Goal: Information Seeking & Learning: Learn about a topic

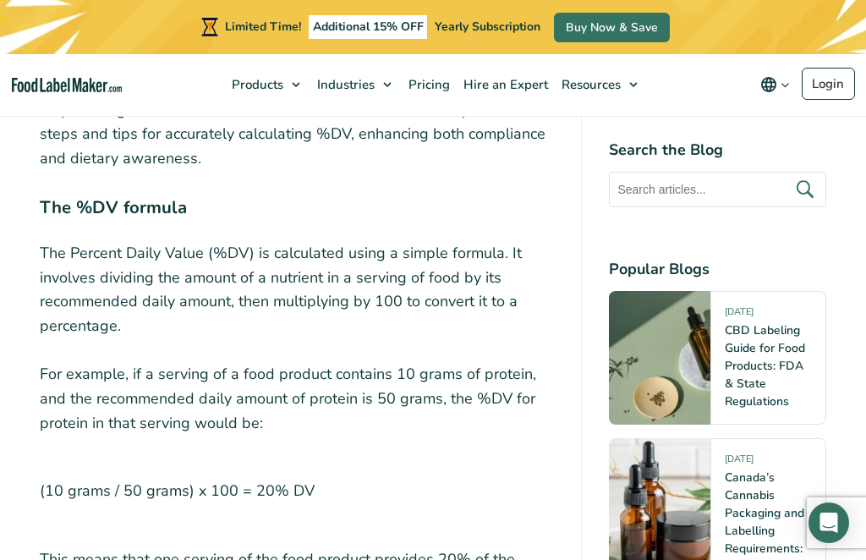
scroll to position [5187, 0]
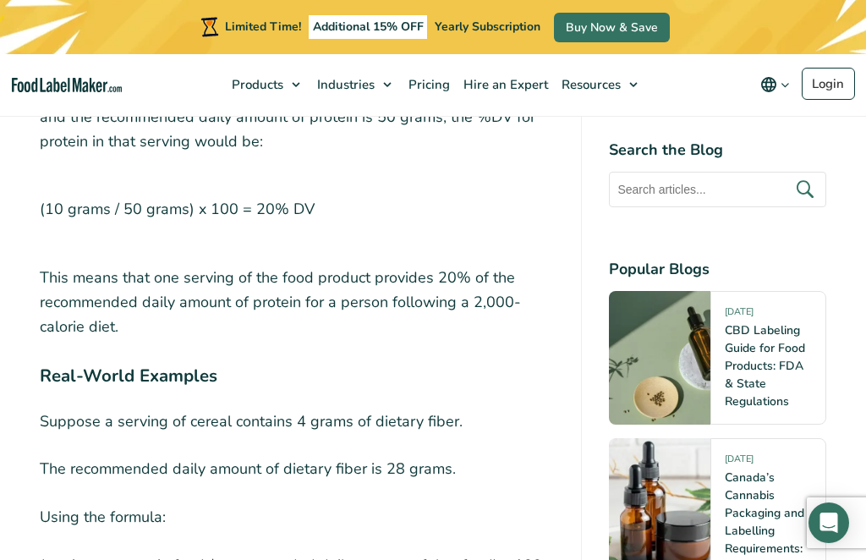
scroll to position [5470, 0]
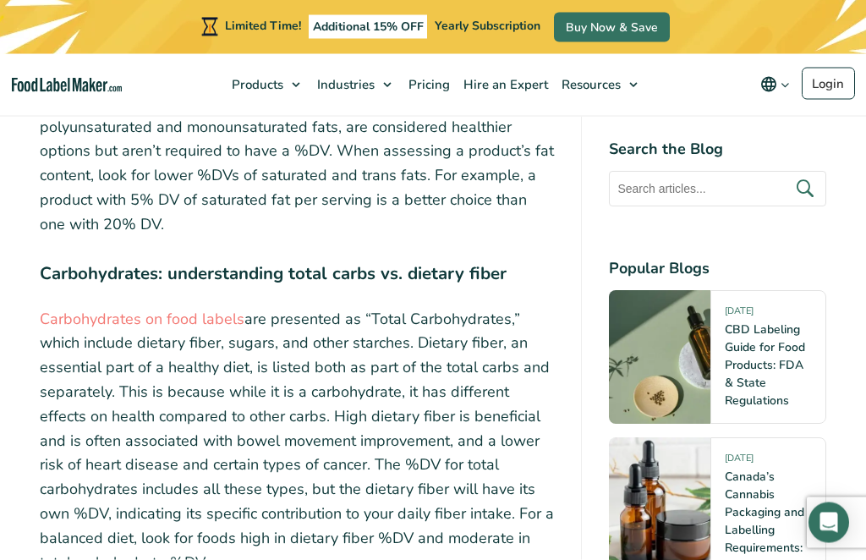
scroll to position [7248, 0]
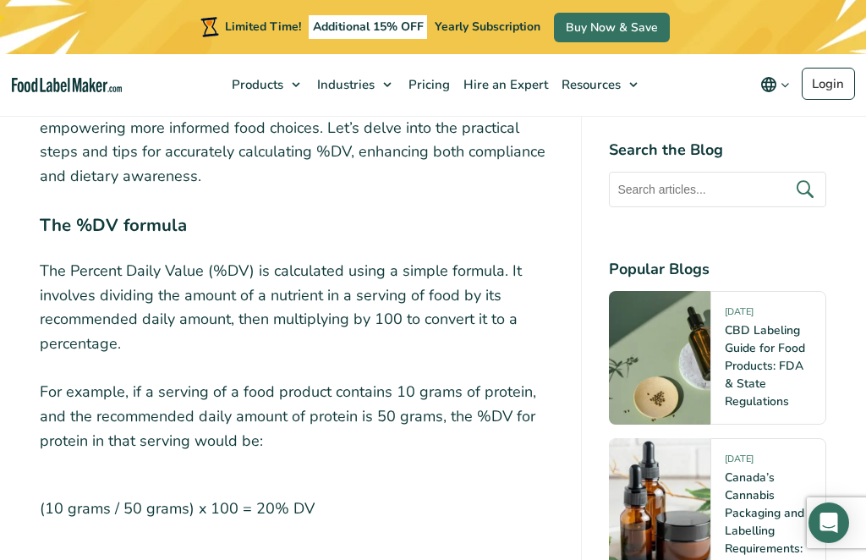
scroll to position [5172, 0]
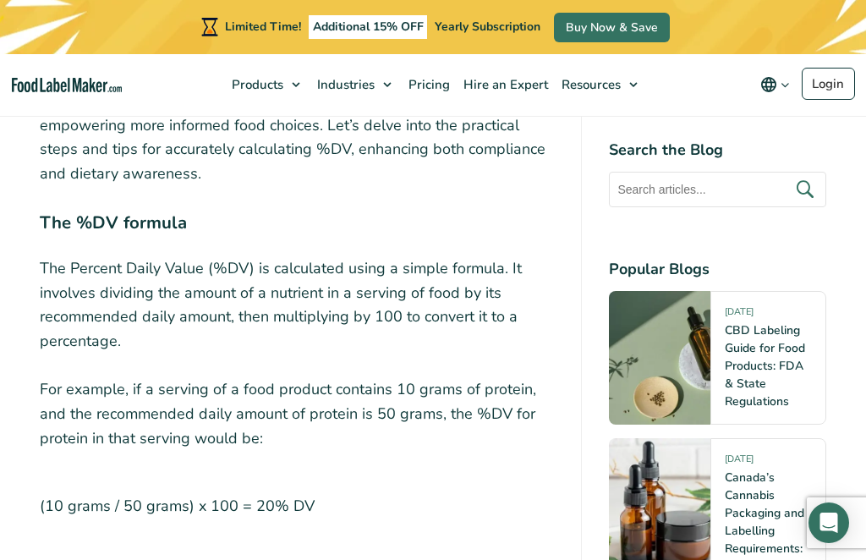
click at [764, 352] on link "CBD Labeling Guide for Food Products: FDA & State Regulations" at bounding box center [765, 365] width 80 height 87
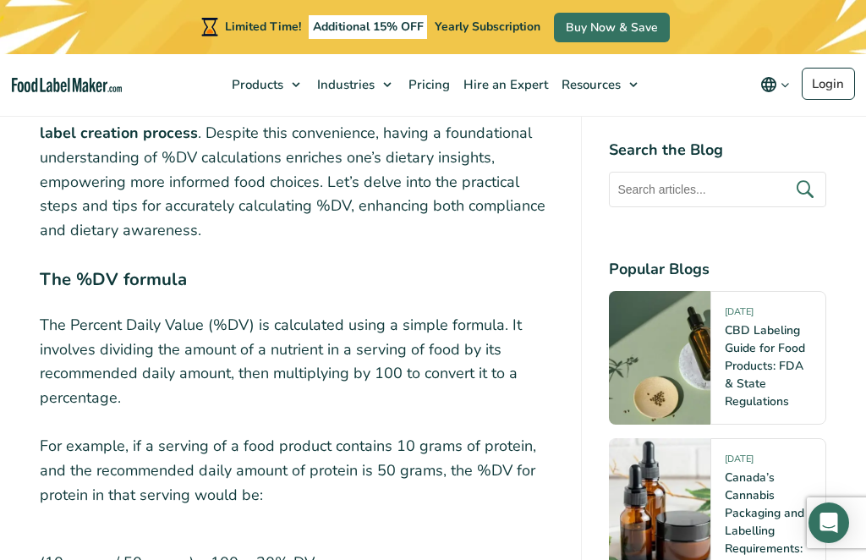
scroll to position [5114, 0]
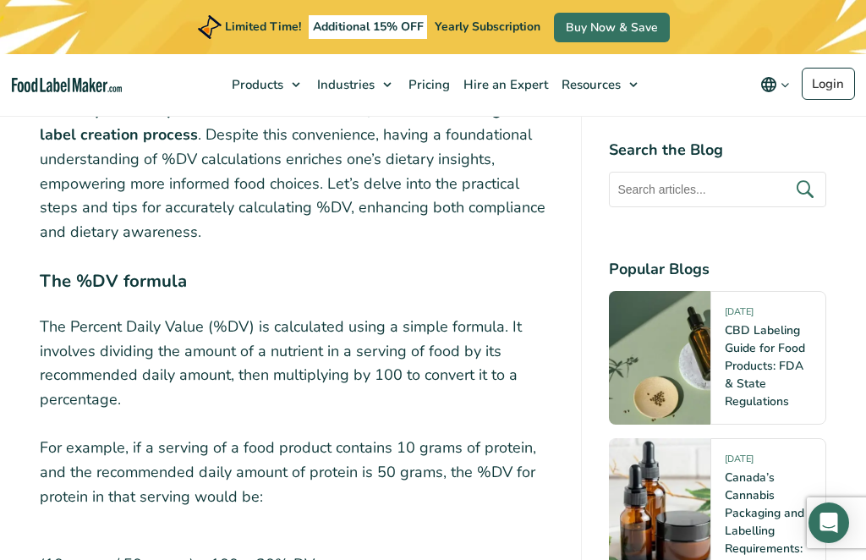
click at [175, 295] on div "When you’re browsing the aisles of your favorite grocery store, you’re not just…" at bounding box center [297, 34] width 514 height 9129
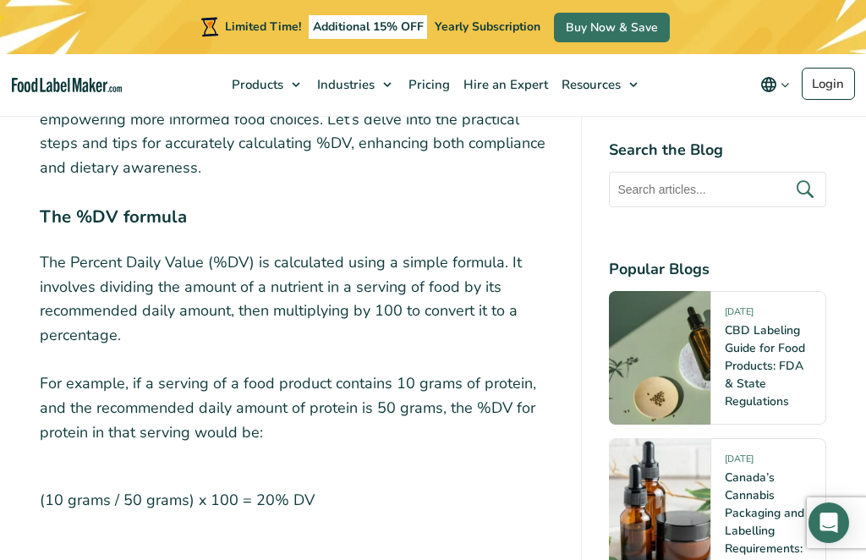
scroll to position [5234, 0]
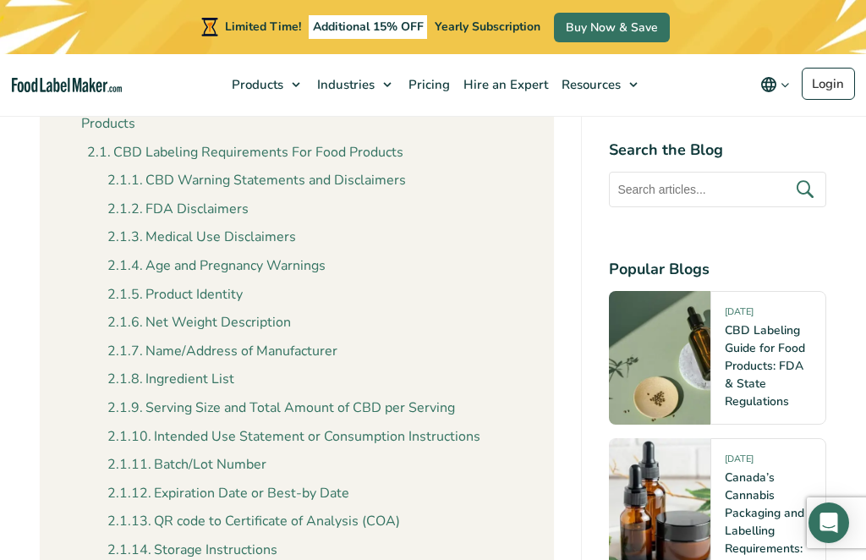
scroll to position [1132, 0]
